Goal: Task Accomplishment & Management: Manage account settings

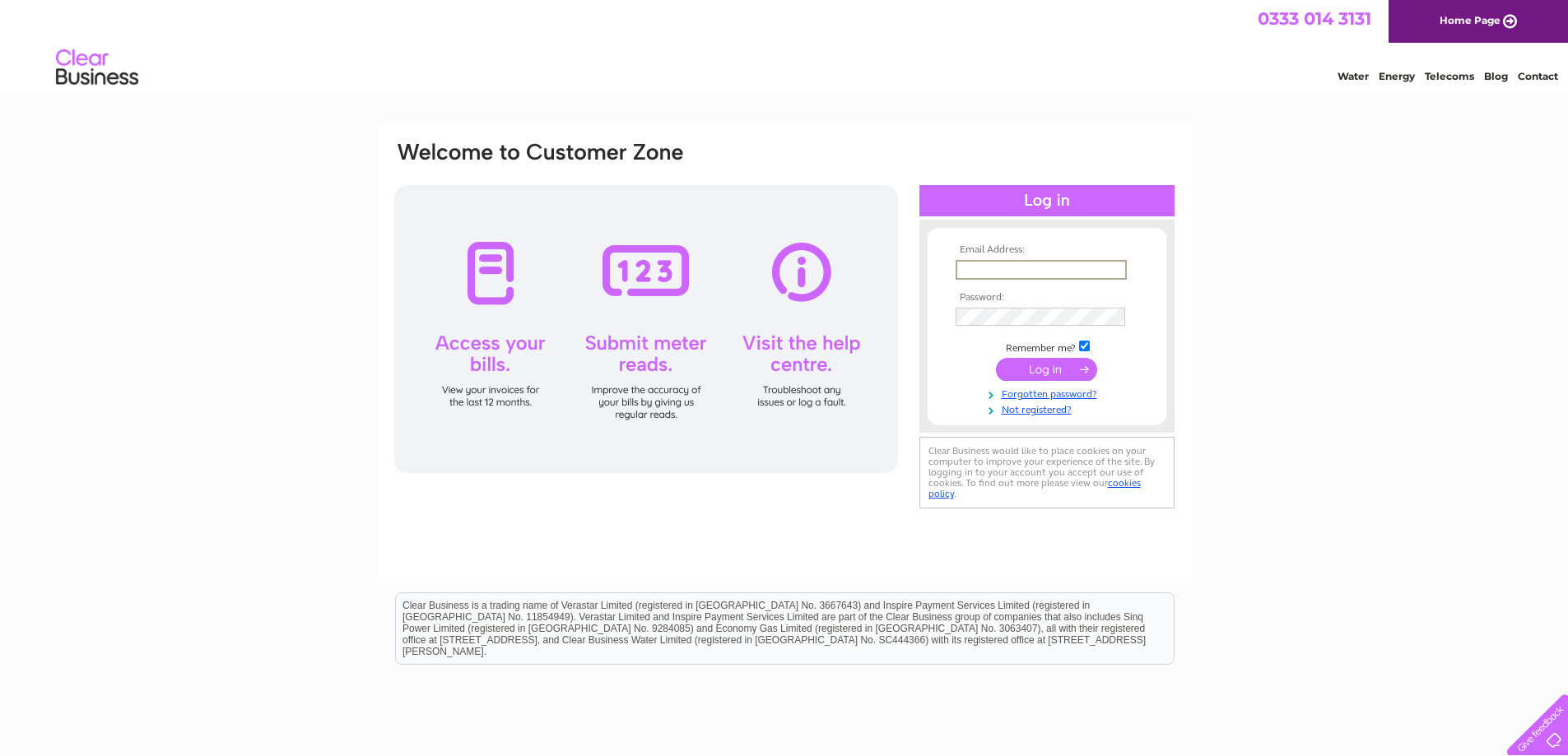
click at [1015, 267] on input "text" at bounding box center [1041, 269] width 171 height 19
type input "t"
click at [1025, 270] on input "text" at bounding box center [1041, 269] width 171 height 19
type input "swanwithtwonecks@yahoo.com"
click at [996, 358] on input "submit" at bounding box center [1046, 369] width 101 height 23
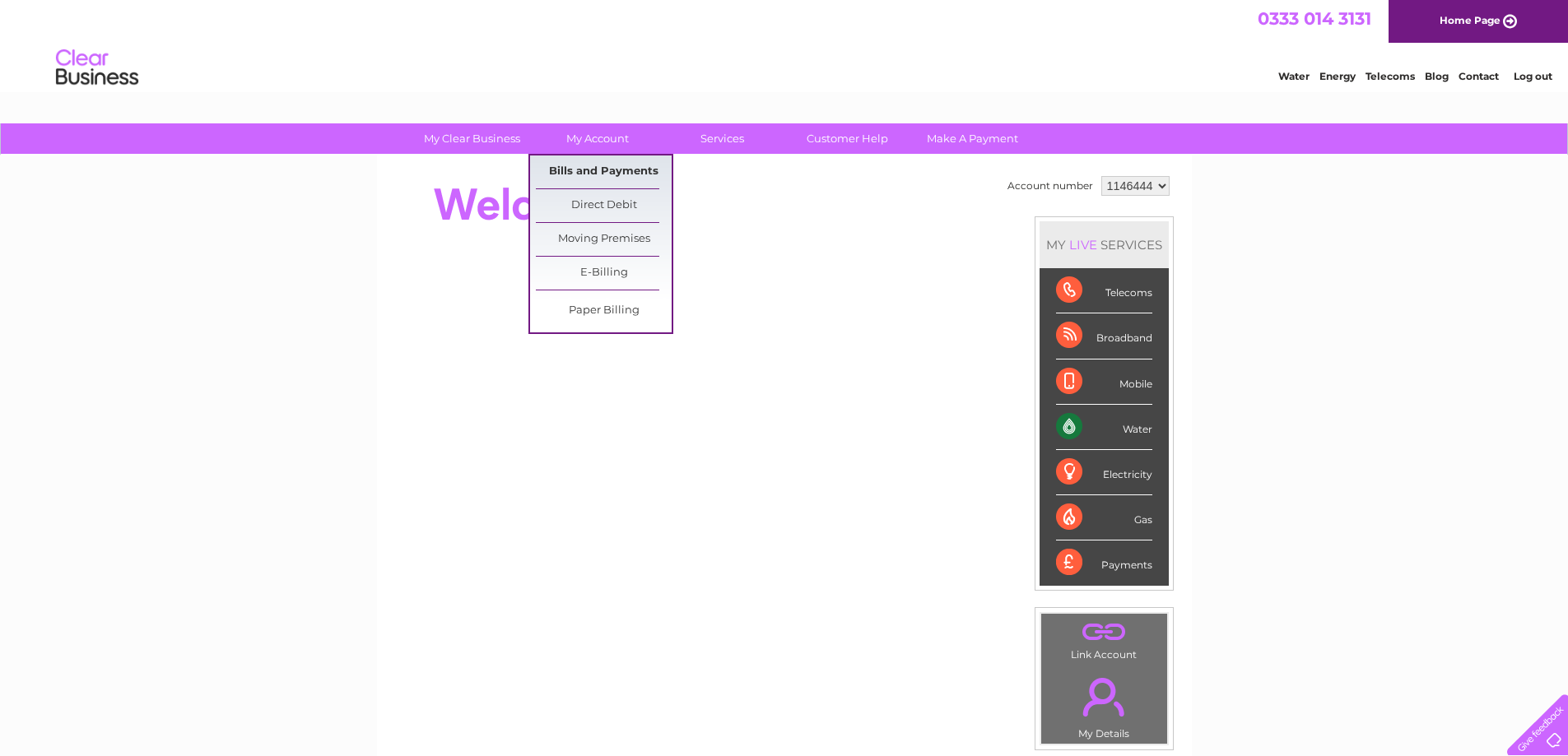
click at [593, 165] on link "Bills and Payments" at bounding box center [603, 171] width 136 height 33
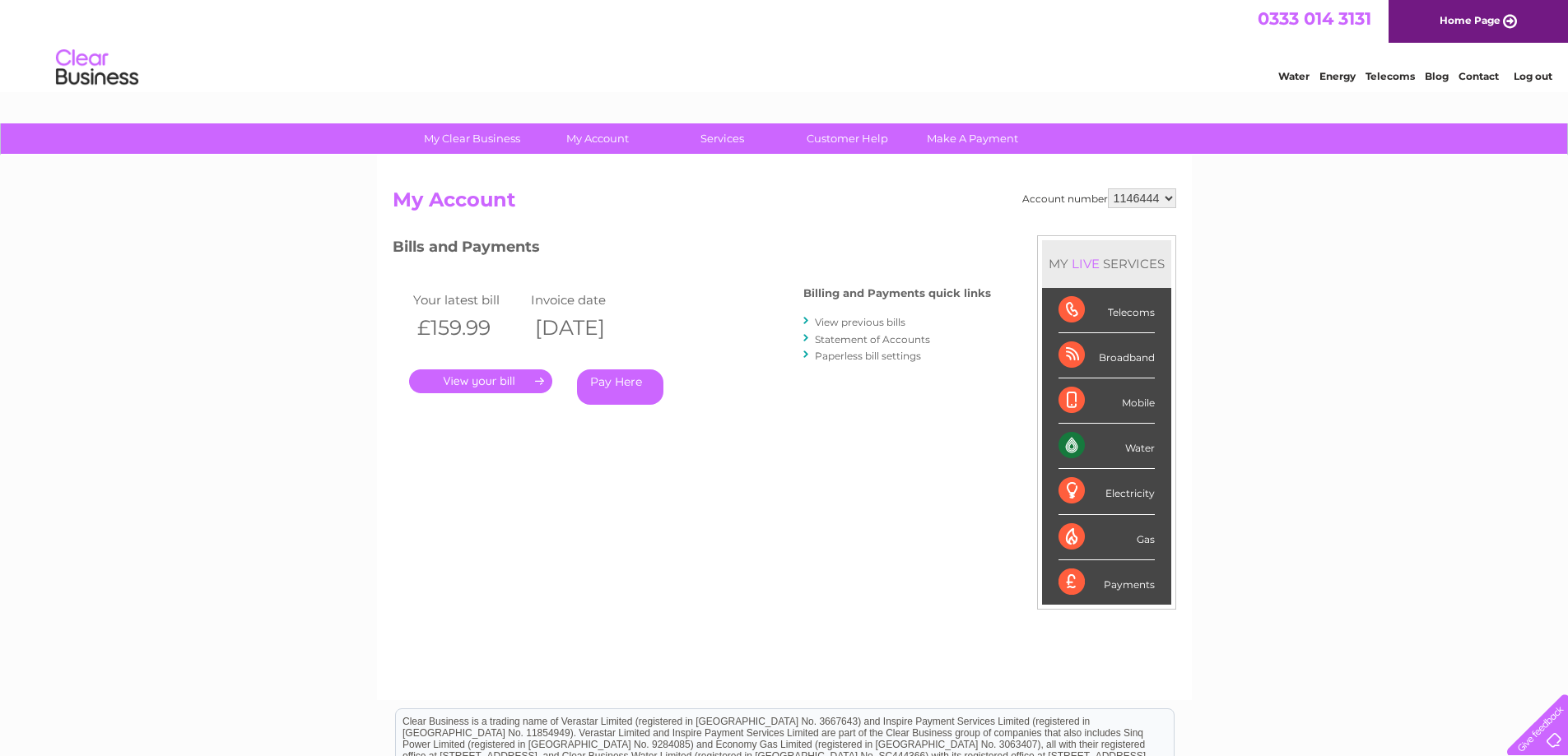
click at [887, 343] on link "Statement of Accounts" at bounding box center [873, 339] width 116 height 13
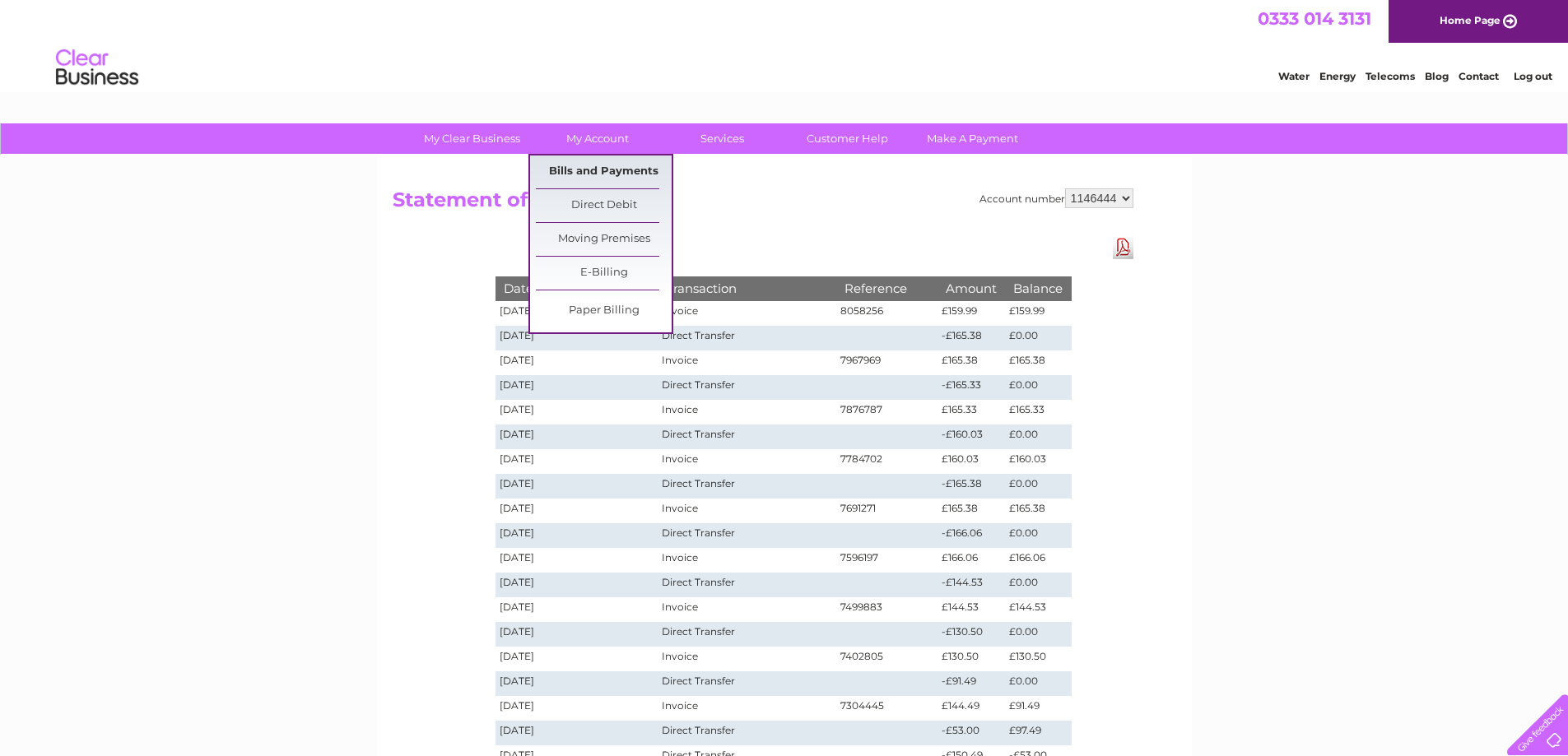
click at [594, 163] on link "Bills and Payments" at bounding box center [603, 171] width 136 height 33
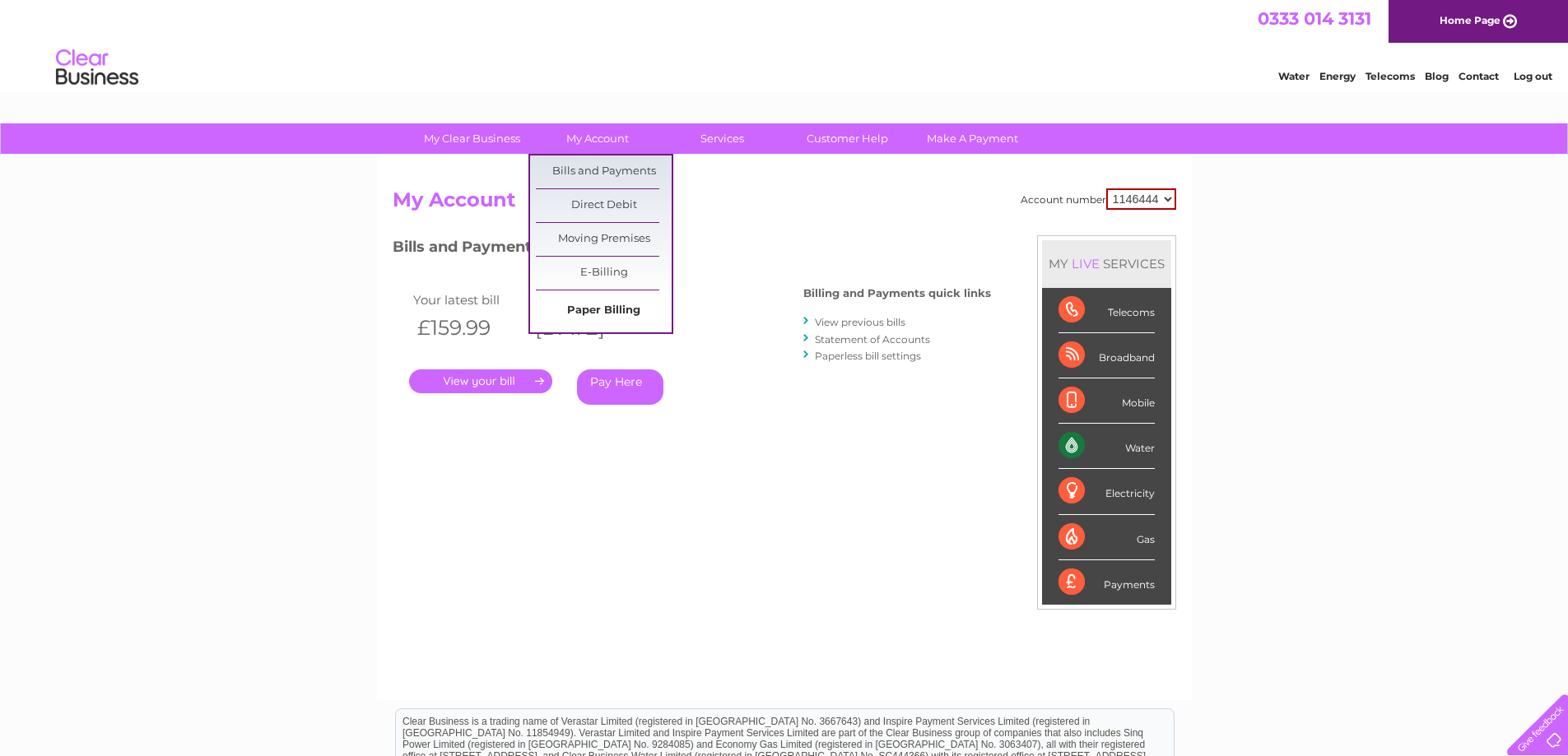
click at [596, 307] on link "Paper Billing" at bounding box center [603, 310] width 136 height 33
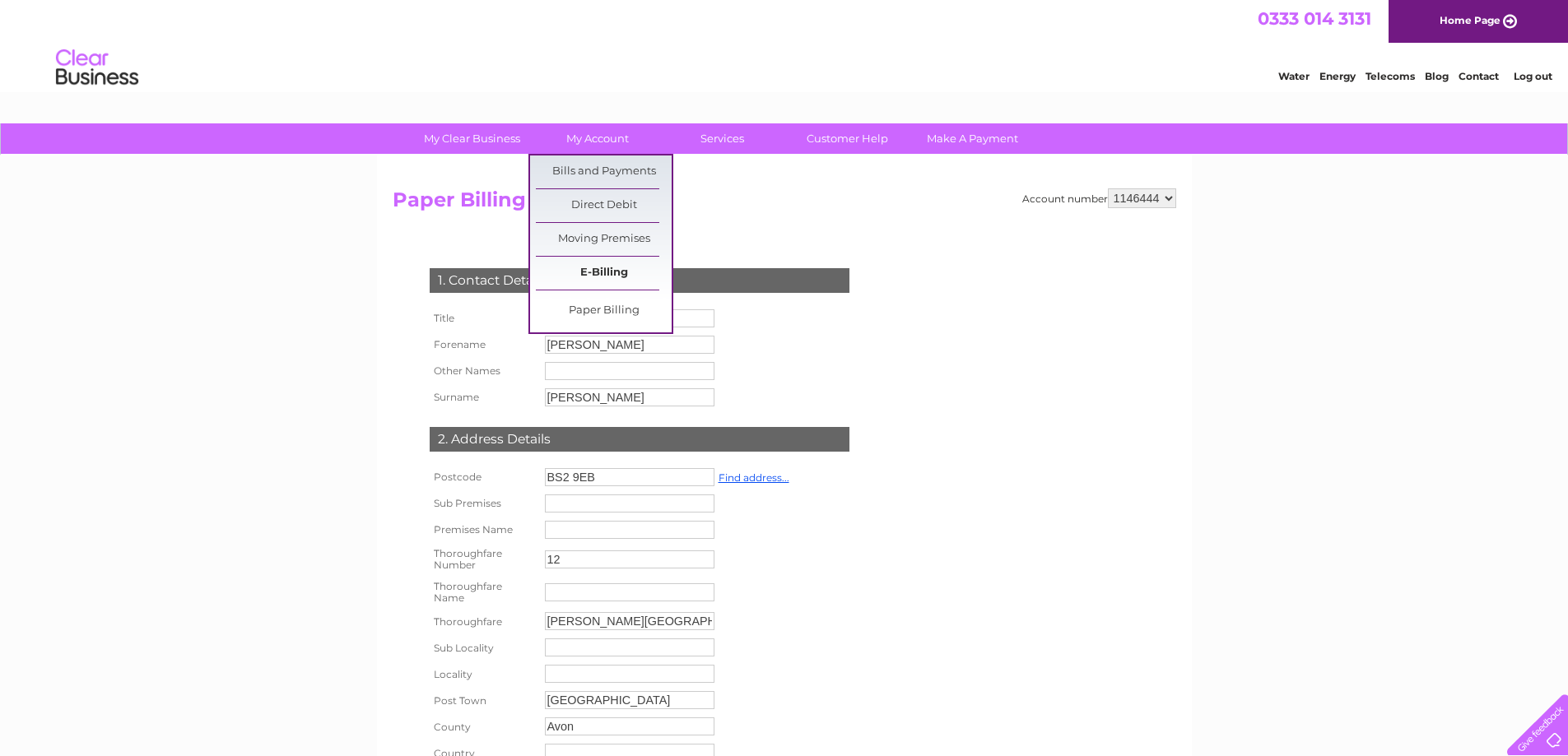
click at [600, 277] on link "E-Billing" at bounding box center [603, 273] width 136 height 33
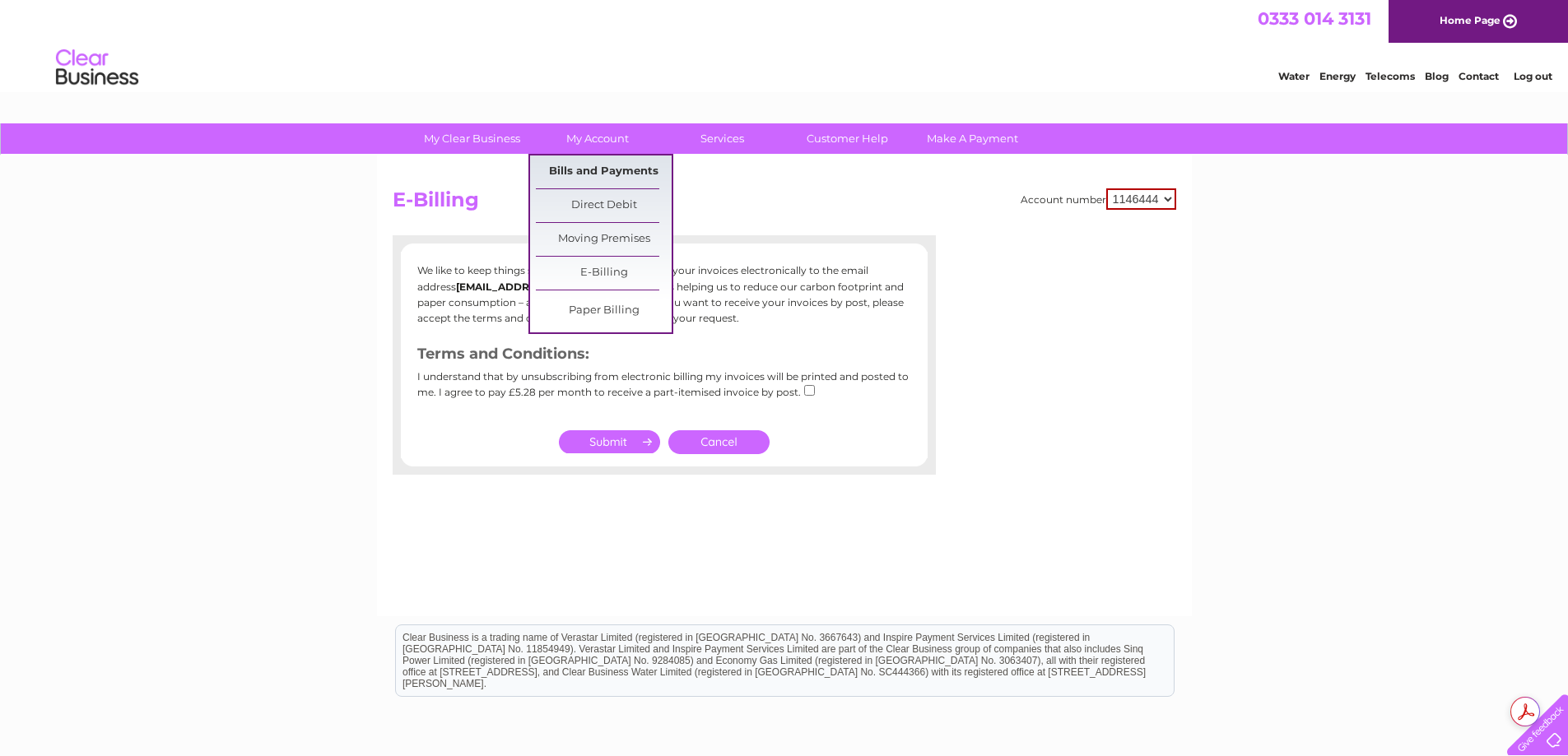
click at [608, 168] on link "Bills and Payments" at bounding box center [603, 171] width 136 height 33
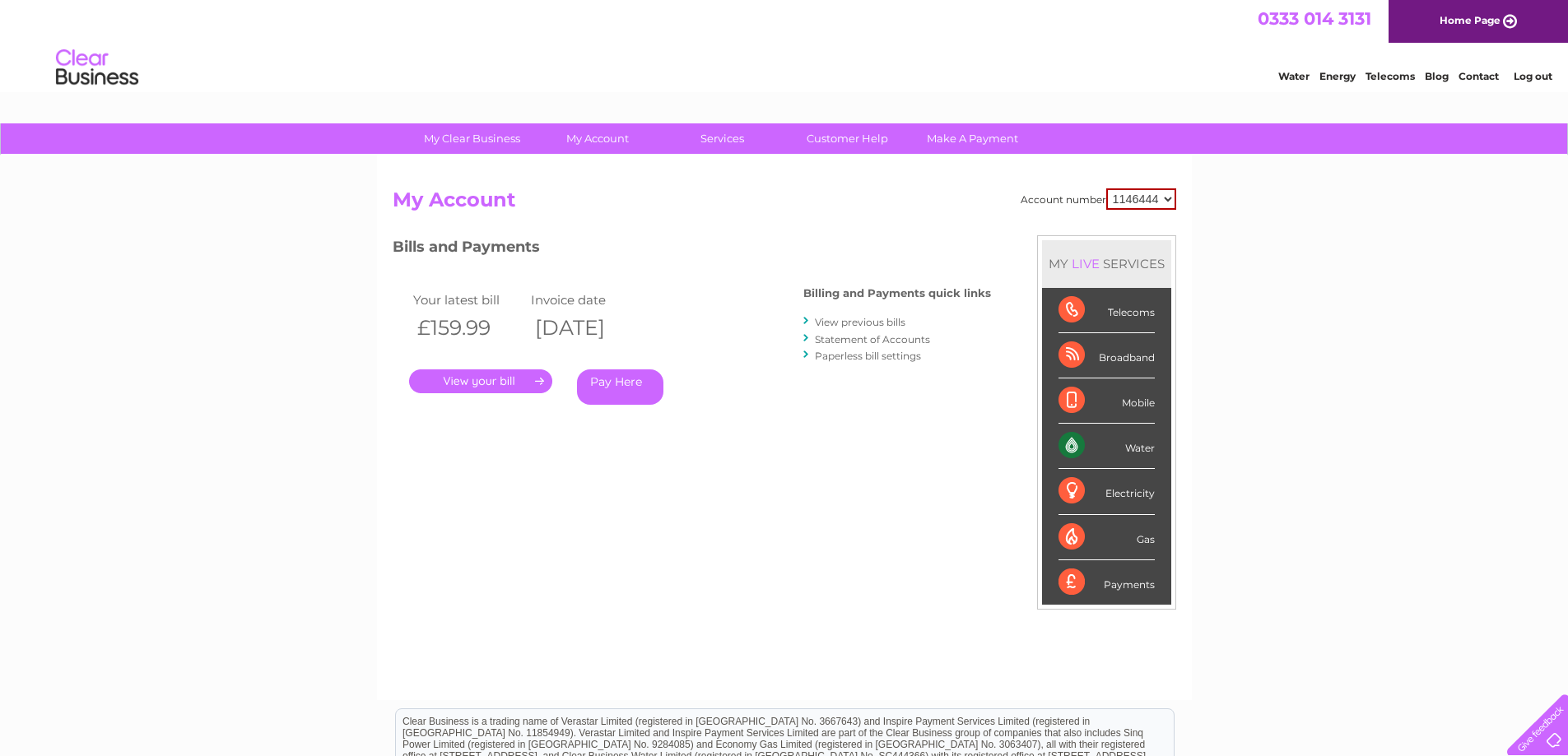
click at [528, 381] on link "." at bounding box center [481, 381] width 143 height 24
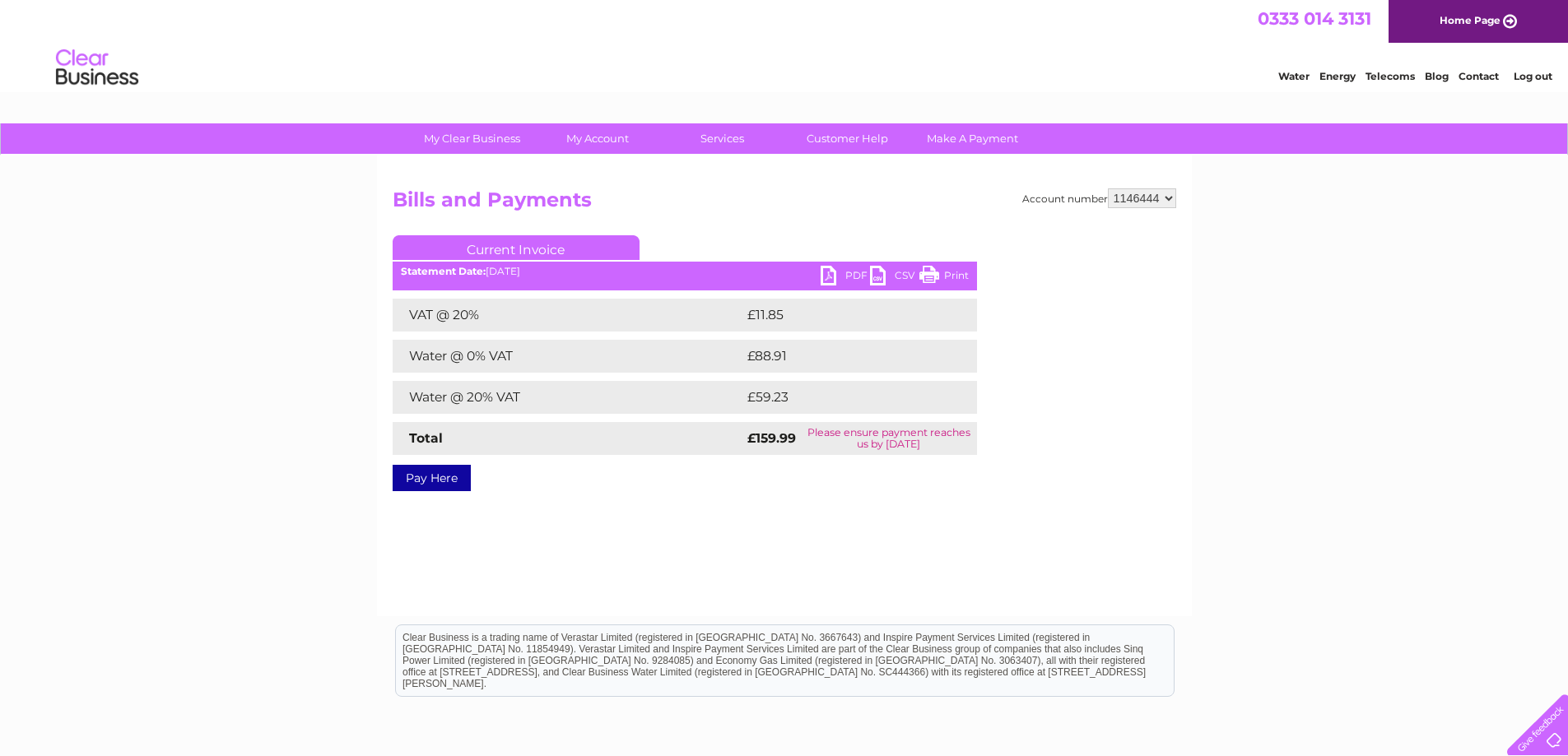
click at [837, 271] on link "PDF" at bounding box center [845, 278] width 50 height 24
click at [1543, 69] on li "Log out" at bounding box center [1533, 76] width 50 height 20
click at [1540, 74] on link "Log out" at bounding box center [1533, 76] width 39 height 13
